Goal: Navigation & Orientation: Find specific page/section

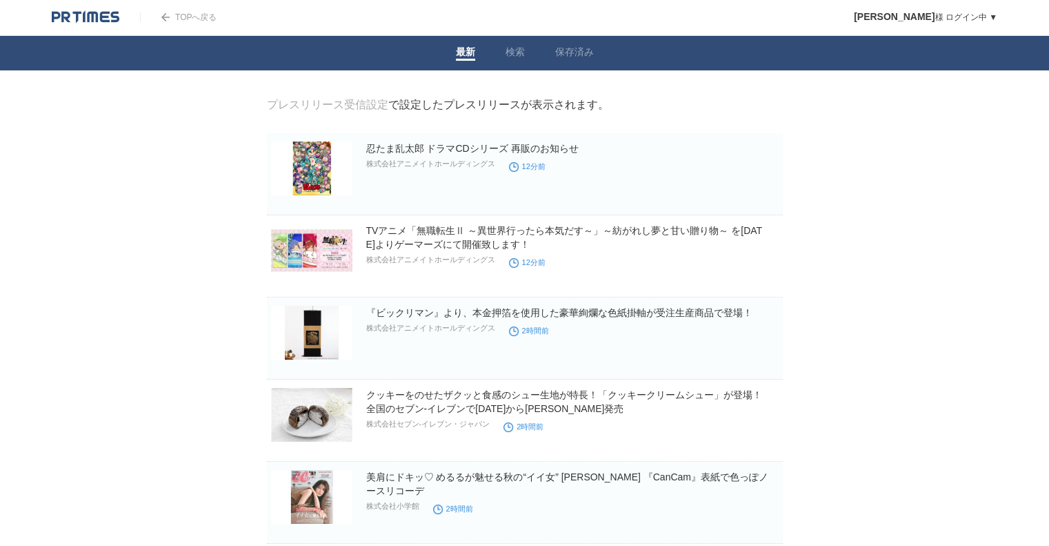
click at [304, 330] on img at bounding box center [311, 333] width 81 height 54
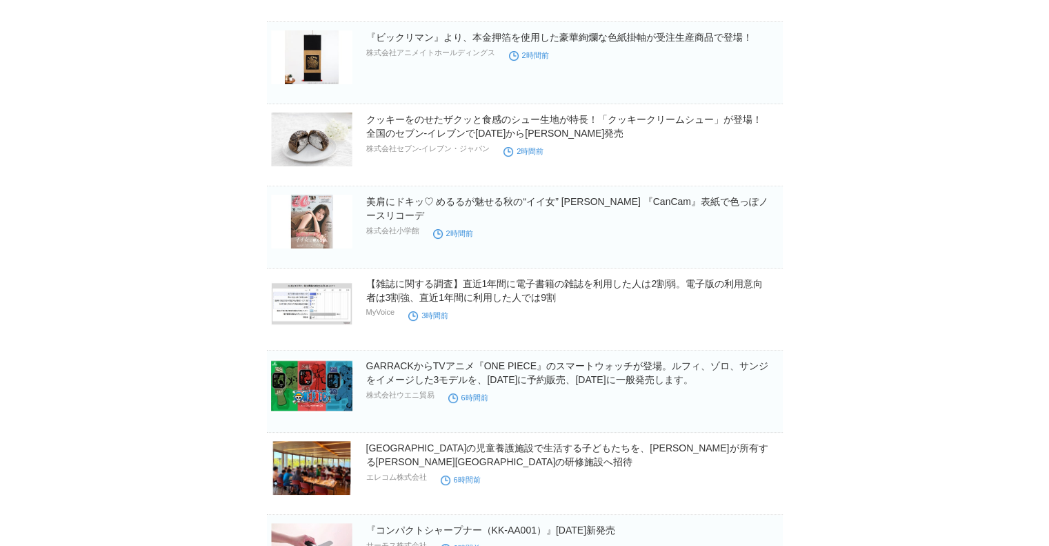
scroll to position [276, 0]
drag, startPoint x: 75, startPoint y: 235, endPoint x: 80, endPoint y: 248, distance: 14.2
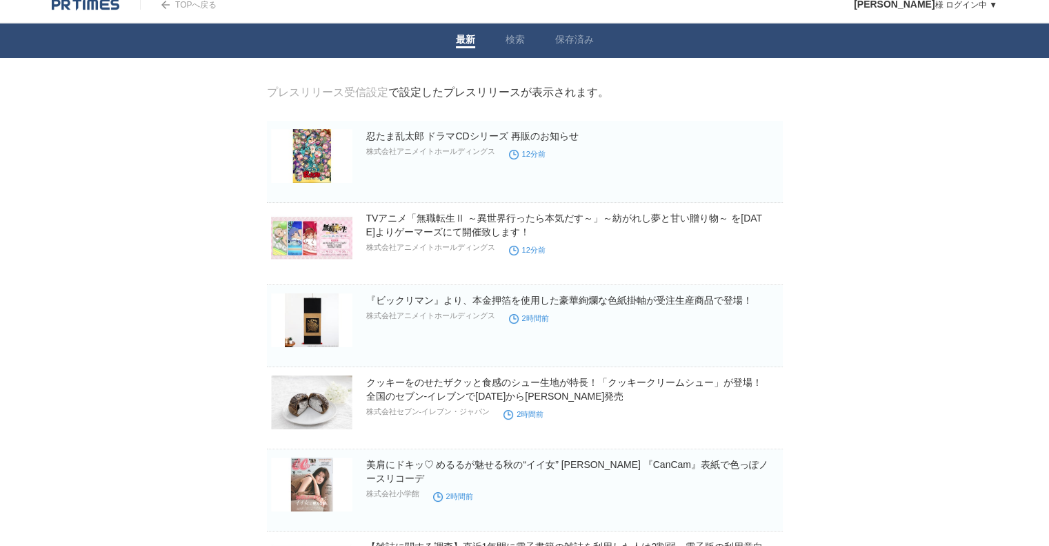
scroll to position [0, 0]
